Goal: Information Seeking & Learning: Understand process/instructions

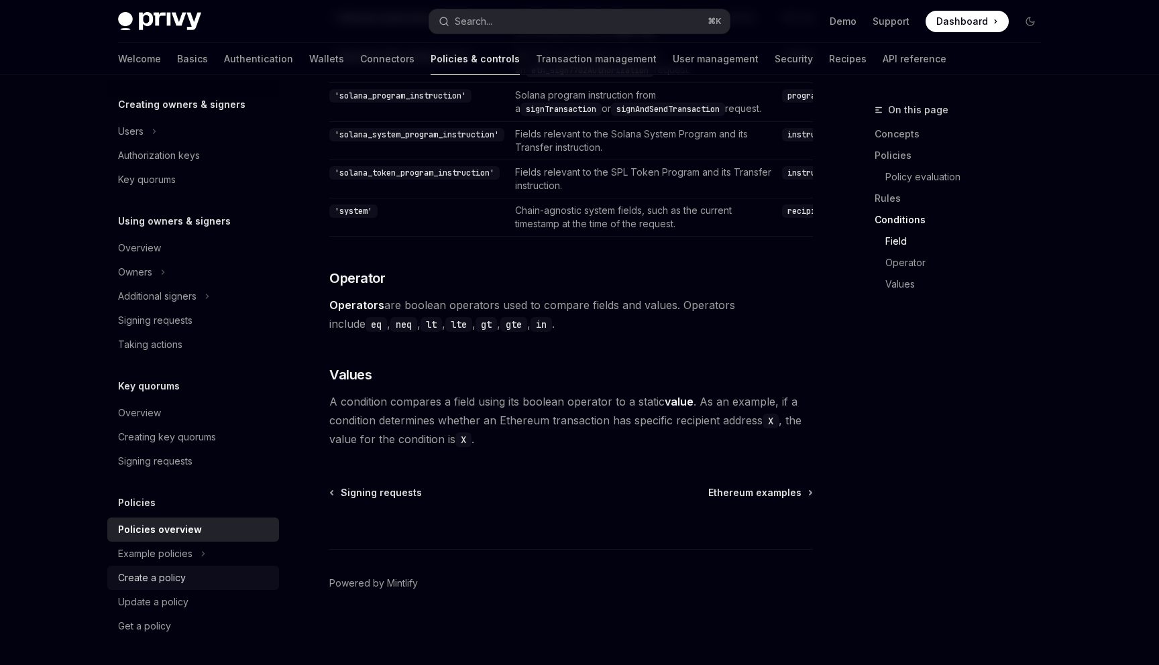
scroll to position [4032, 0]
click at [201, 572] on div "Create a policy" at bounding box center [194, 578] width 153 height 16
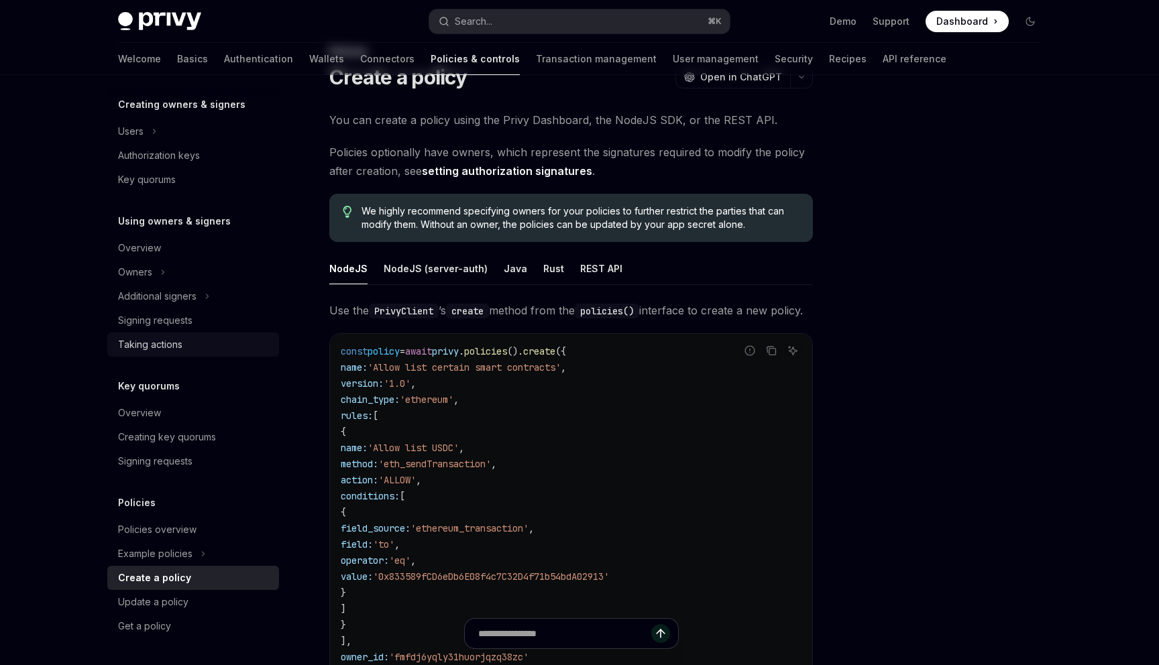
scroll to position [241, 0]
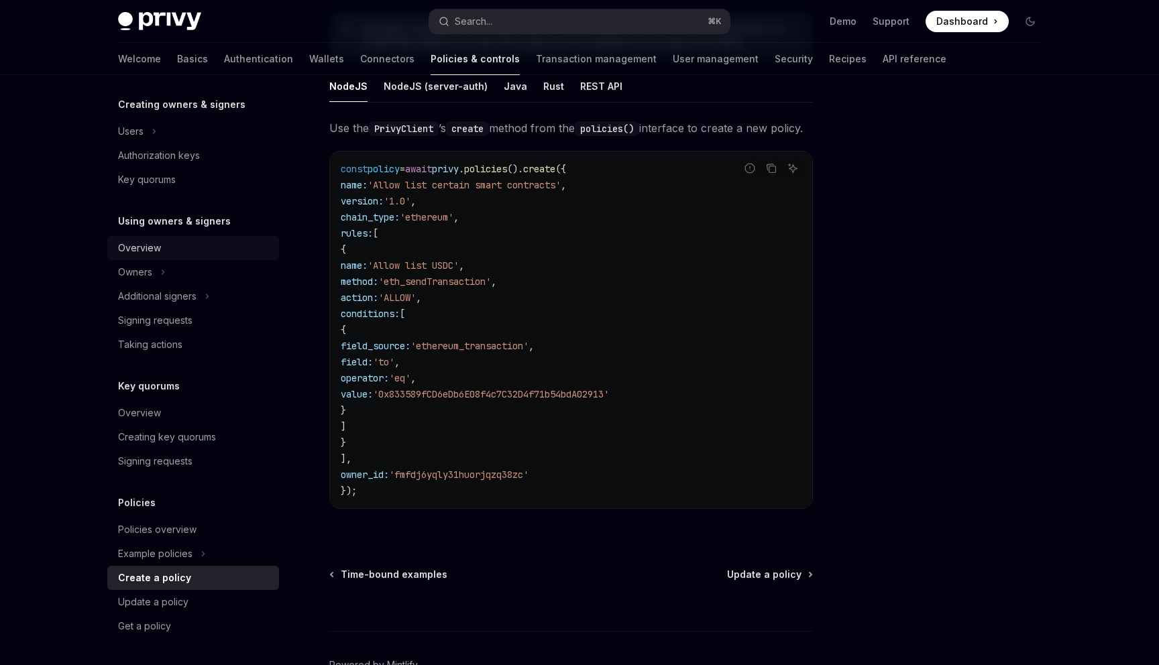
click at [162, 243] on div "Overview" at bounding box center [194, 248] width 153 height 16
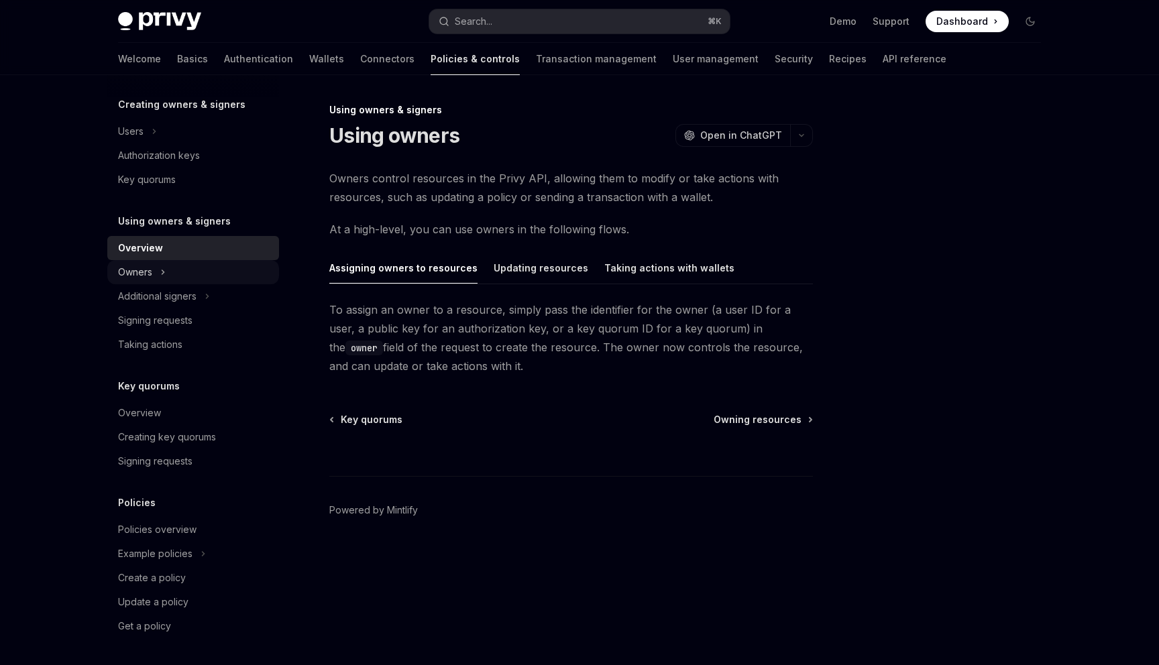
click at [170, 267] on button "Owners" at bounding box center [193, 272] width 172 height 24
type textarea "*"
